Goal: Communication & Community: Answer question/provide support

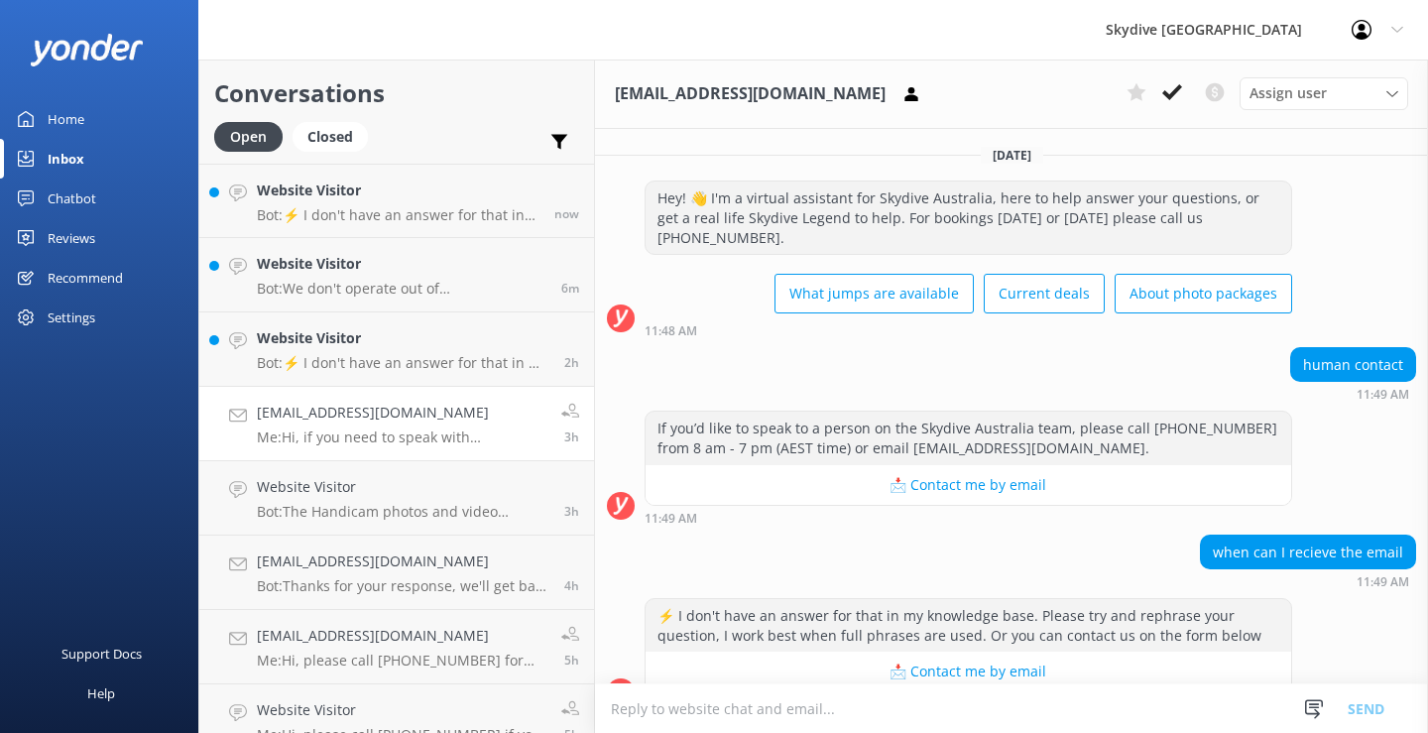
scroll to position [698, 0]
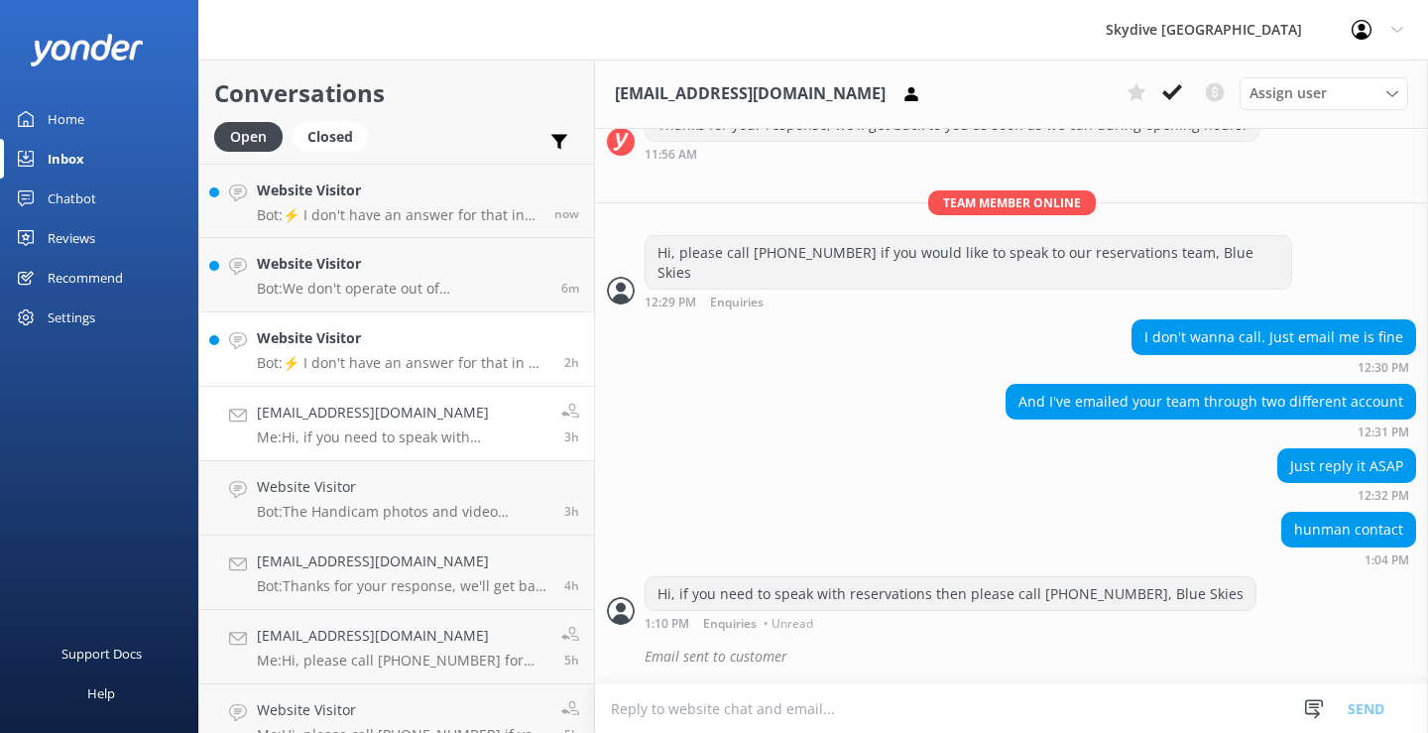
click at [351, 362] on p "Bot: ⚡ I don't have an answer for that in my knowledge base. Please try and rep…" at bounding box center [403, 363] width 293 height 18
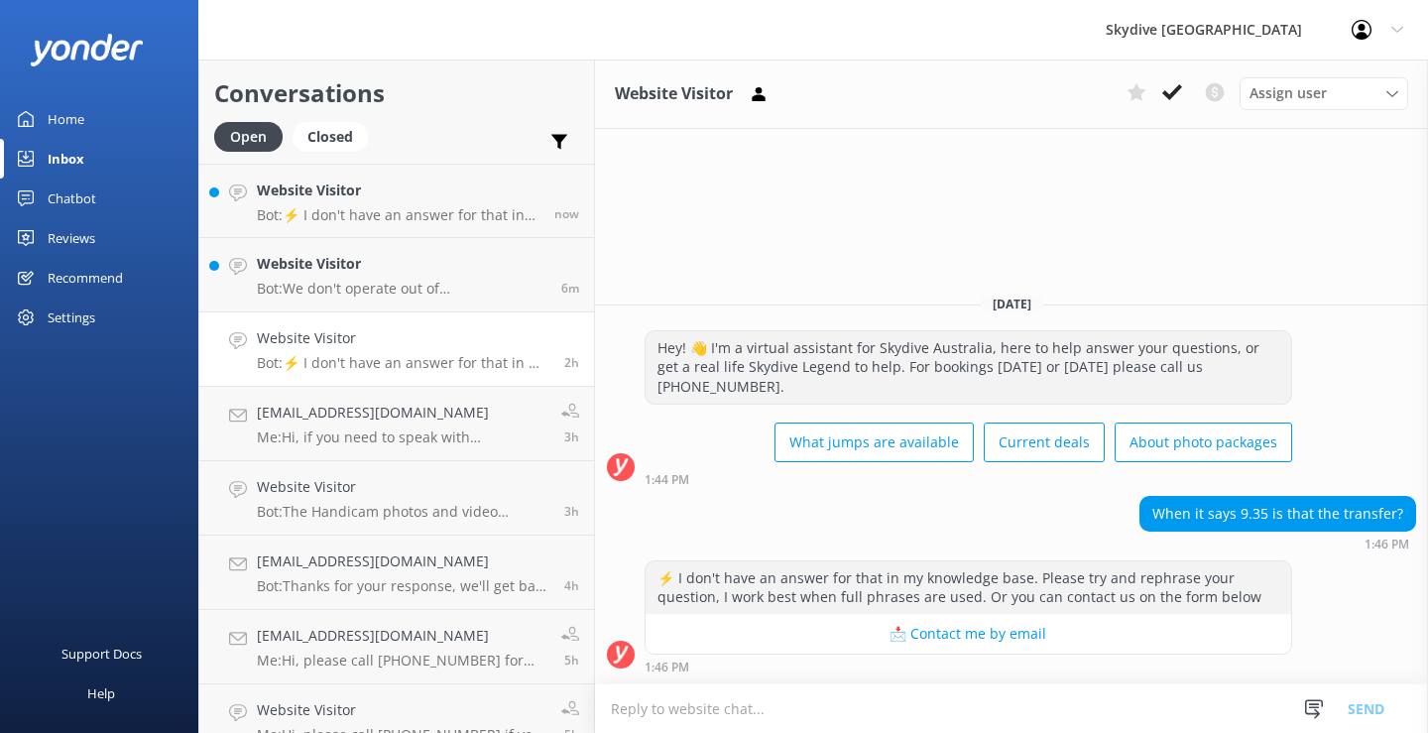
click at [862, 715] on textarea at bounding box center [1011, 708] width 833 height 49
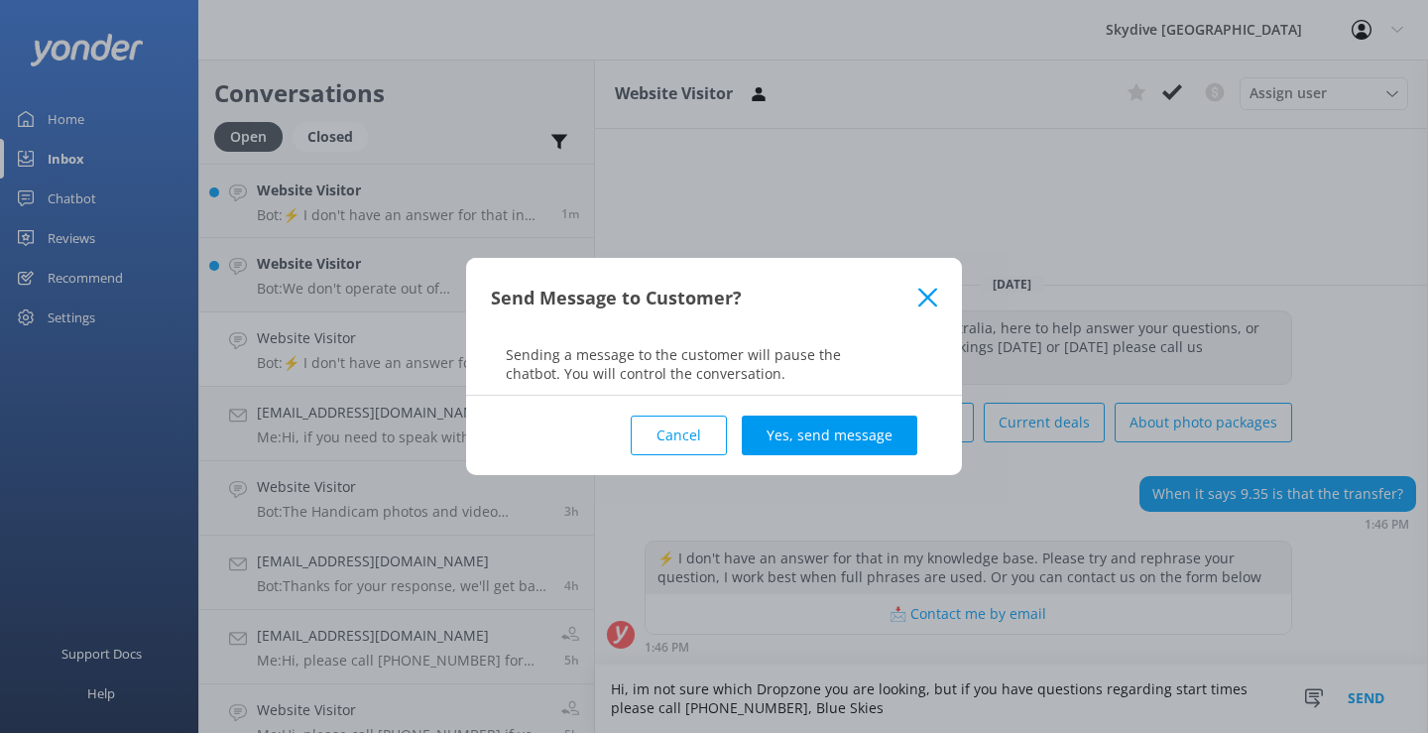
type textarea "Hi, im not sure which Dropzone you are looking, but if you have questions regar…"
click at [827, 406] on div "Cancel Yes, send message" at bounding box center [714, 435] width 446 height 79
click at [812, 429] on button "Yes, send message" at bounding box center [830, 436] width 176 height 40
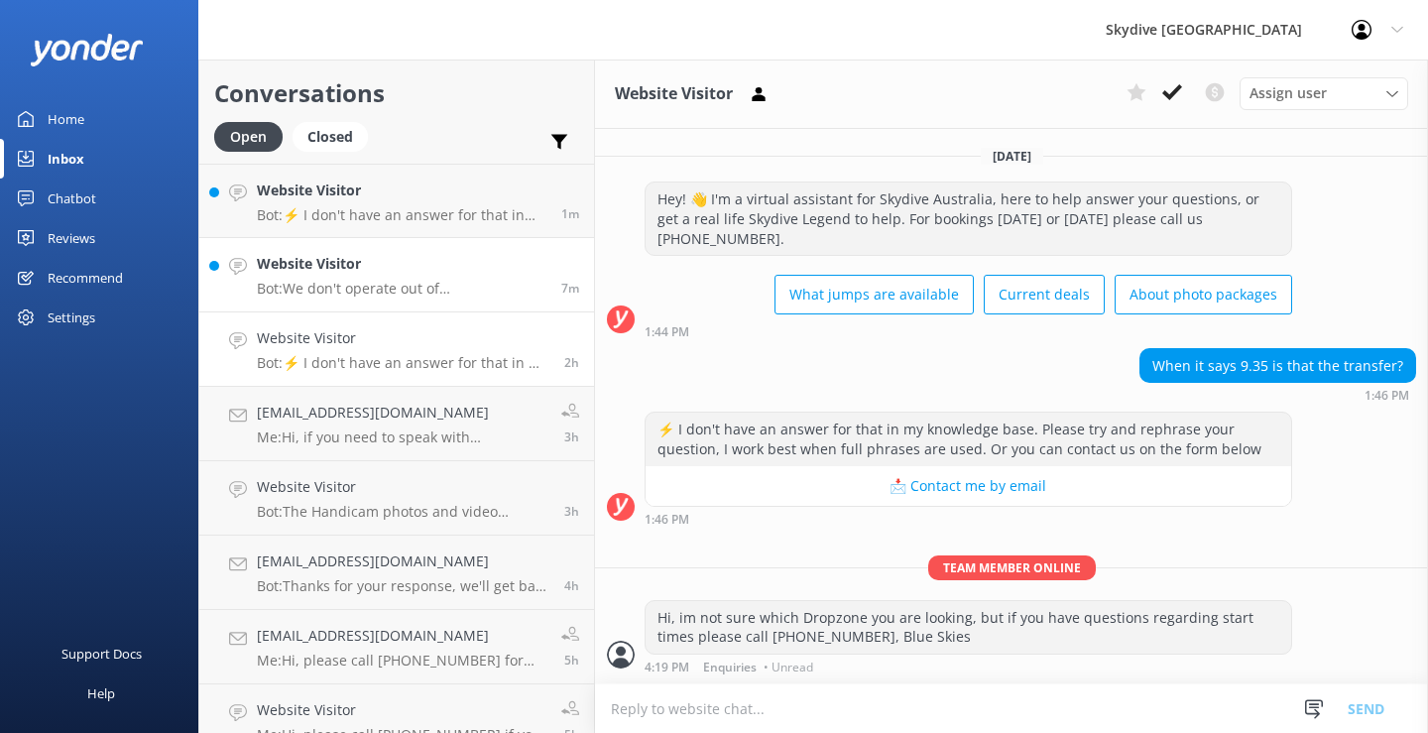
click at [379, 295] on p "Bot: We don't operate out of [GEOGRAPHIC_DATA], but our closest location is [PE…" at bounding box center [402, 289] width 290 height 18
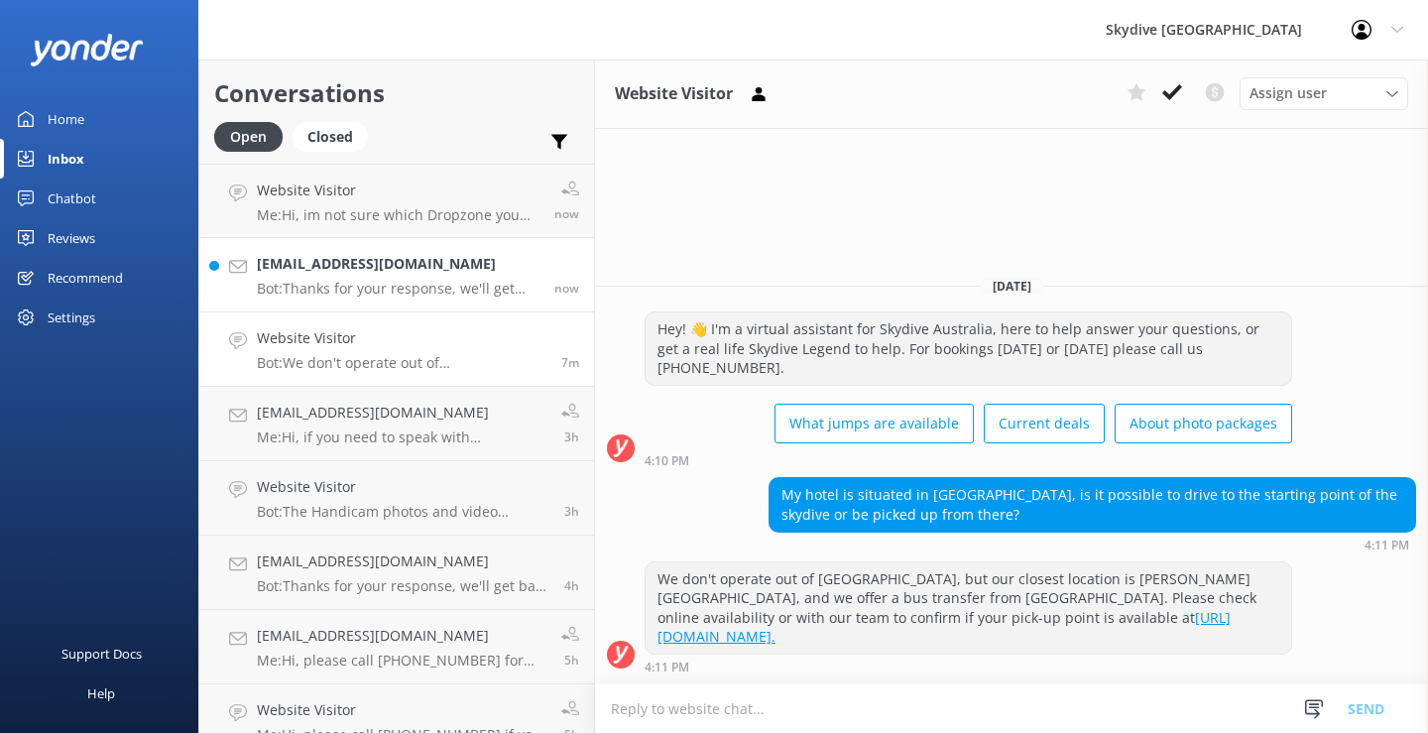
click at [300, 279] on div "[EMAIL_ADDRESS][DOMAIN_NAME] Bot: Thanks for your response, we'll get back to y…" at bounding box center [398, 275] width 283 height 44
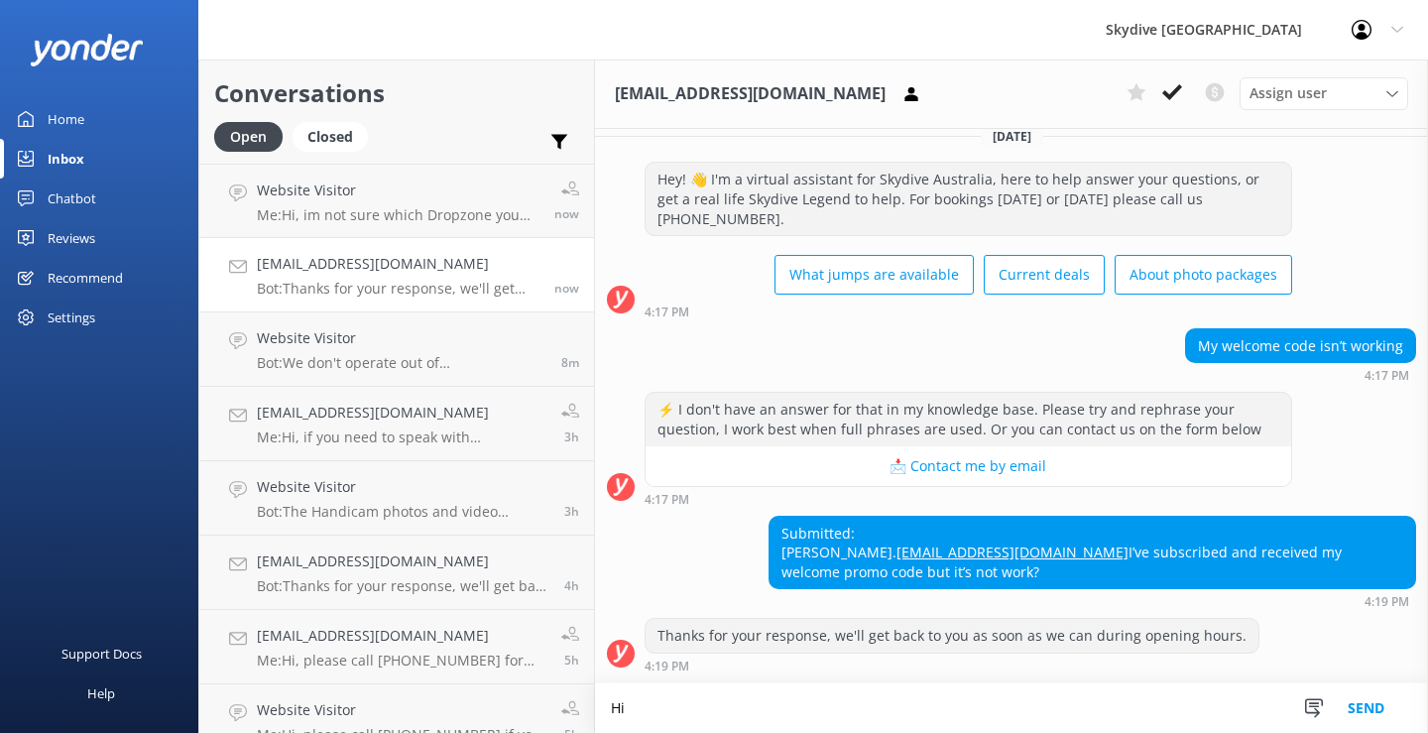
scroll to position [39, 0]
click at [979, 709] on textarea "Hi, If you would like to make a reservaation then lease ccall 1300 663 634" at bounding box center [1011, 708] width 833 height 50
click at [926, 710] on textarea "Hi, If you would like to make a reservaation then lease call [PHONE_NUMBER]" at bounding box center [1011, 708] width 833 height 50
click at [1124, 704] on textarea "Hi, If you would like to make a reservaation then please call [PHONE_NUMBER]" at bounding box center [1011, 708] width 833 height 50
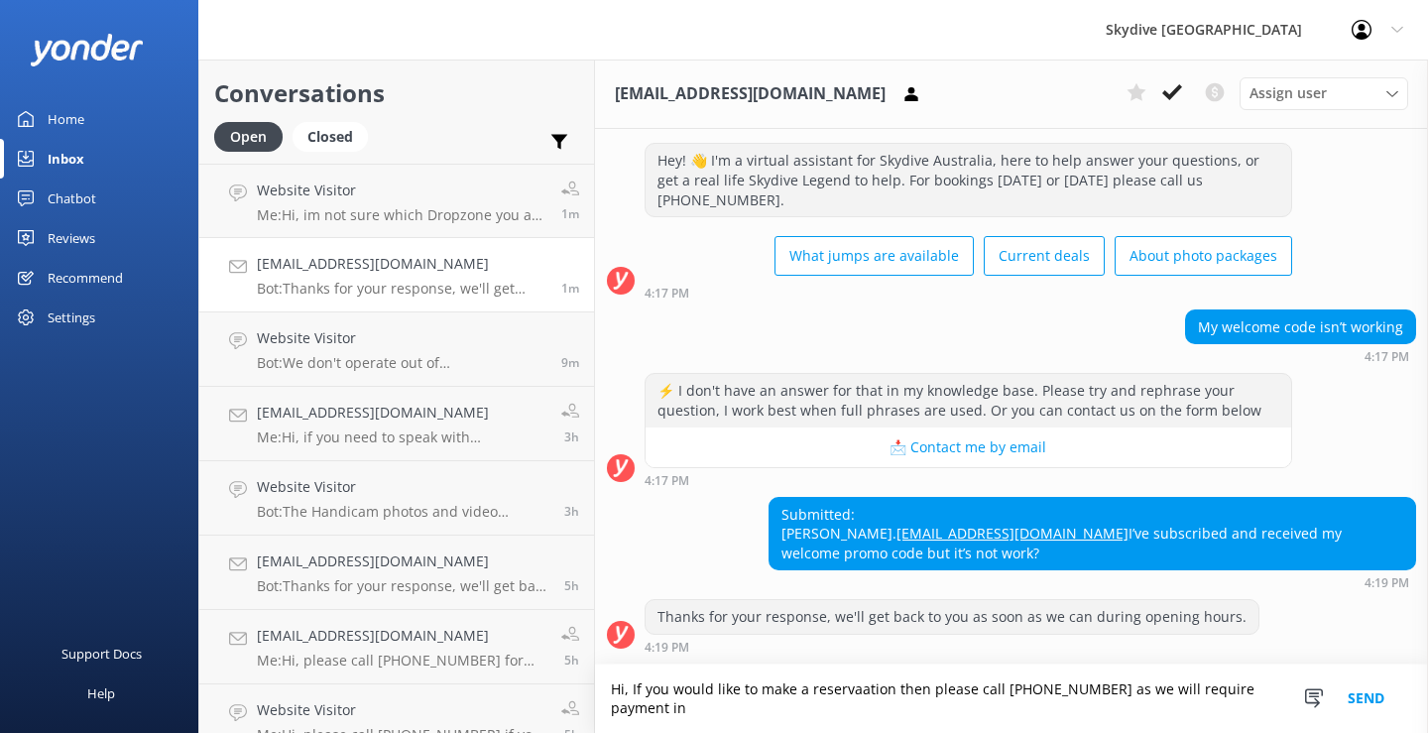
scroll to position [58, 0]
click at [804, 708] on textarea "Hi, If you would like to make a reservaation then please call [PHONE_NUMBER] as…" at bounding box center [1011, 698] width 833 height 68
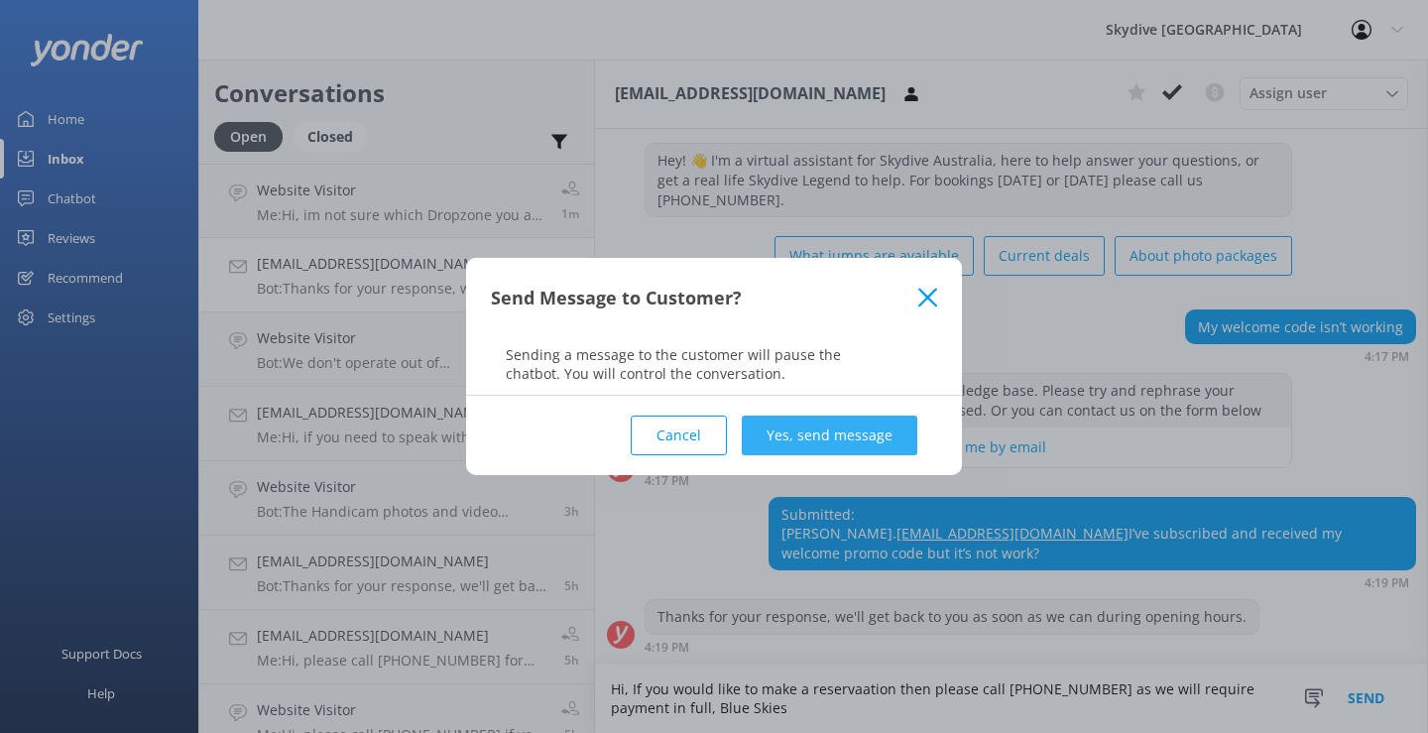
type textarea "Hi, If you would like to make a reservaation then please call [PHONE_NUMBER] as…"
click at [826, 439] on button "Yes, send message" at bounding box center [830, 436] width 176 height 40
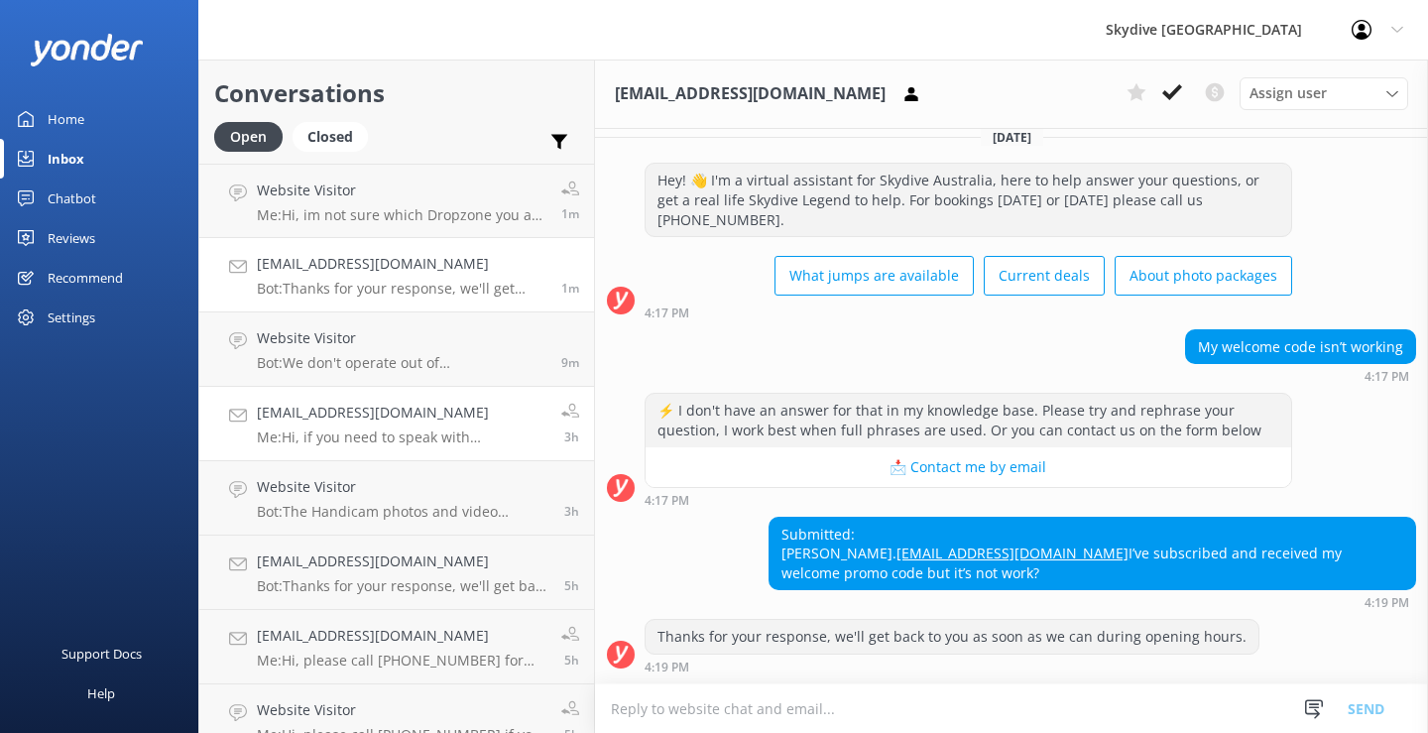
scroll to position [185, 0]
